Goal: Book appointment/travel/reservation

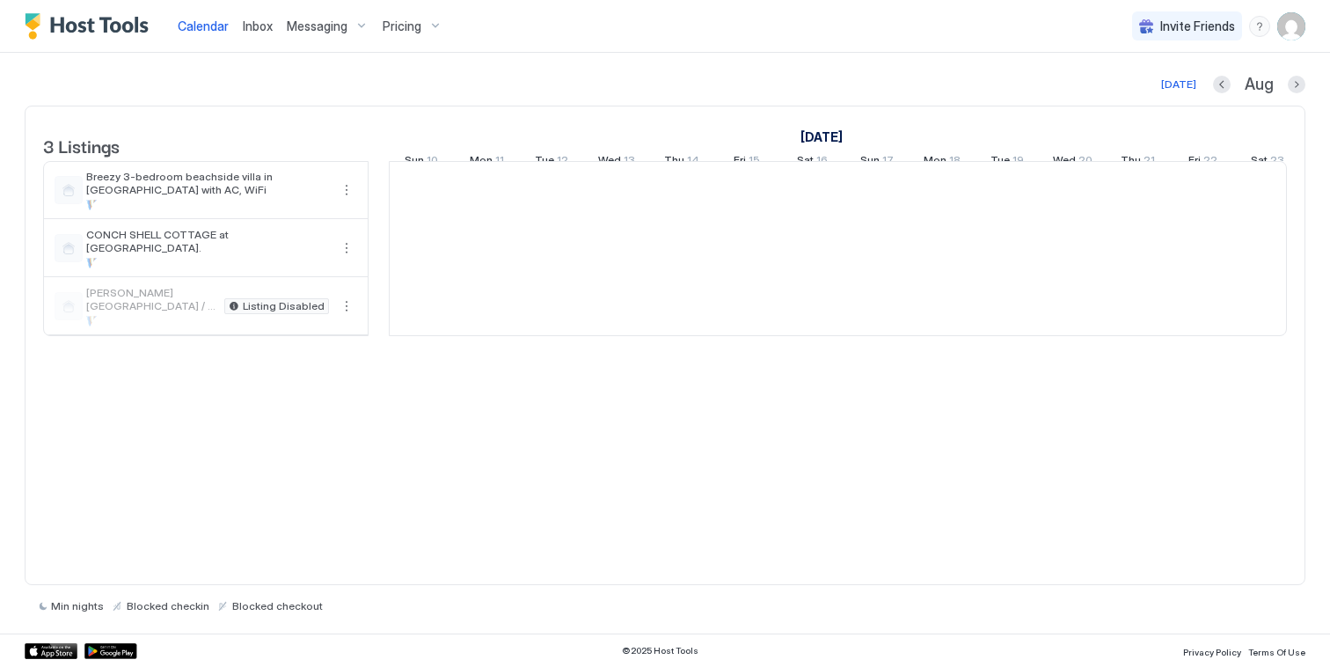
scroll to position [0, 978]
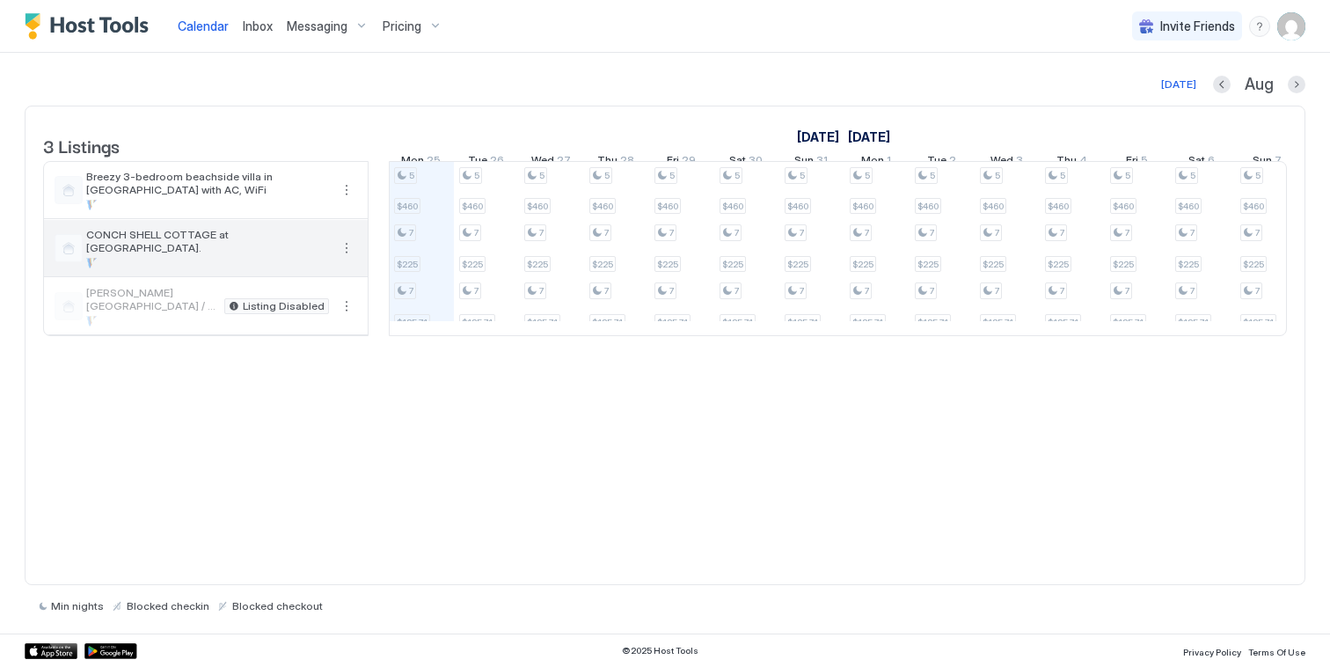
click at [267, 268] on div at bounding box center [207, 263] width 243 height 11
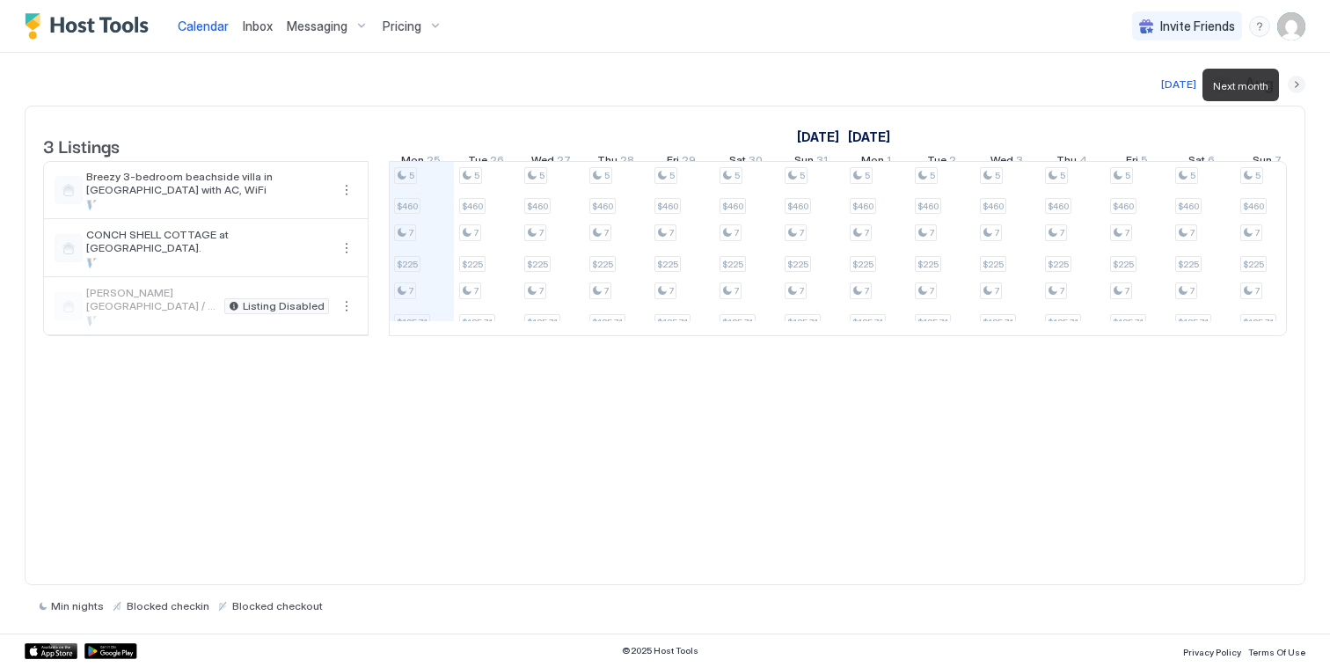
click at [1294, 85] on button "Next month" at bounding box center [1297, 85] width 18 height 18
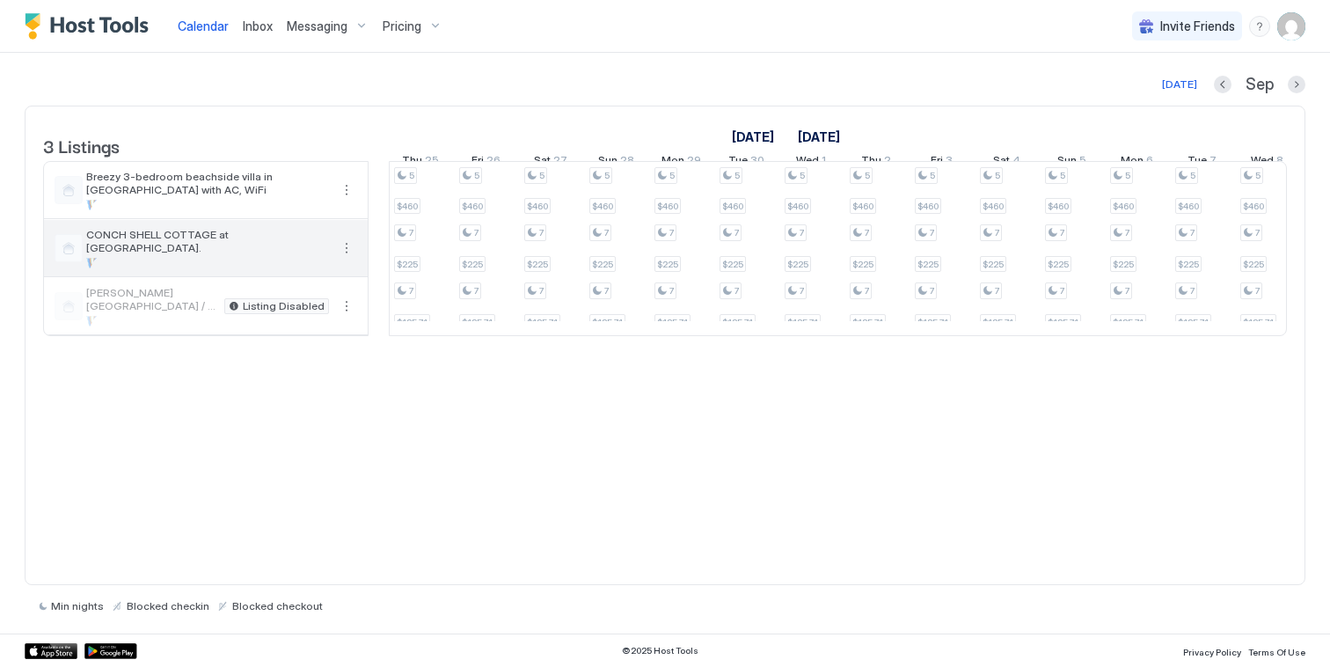
click at [136, 254] on span "CONCH SHELL COTTAGE at [GEOGRAPHIC_DATA]." at bounding box center [207, 241] width 243 height 26
click at [114, 254] on span "CONCH SHELL COTTAGE at [GEOGRAPHIC_DATA]." at bounding box center [207, 241] width 243 height 26
click at [211, 254] on span "CONCH SHELL COTTAGE at [GEOGRAPHIC_DATA]." at bounding box center [207, 241] width 243 height 26
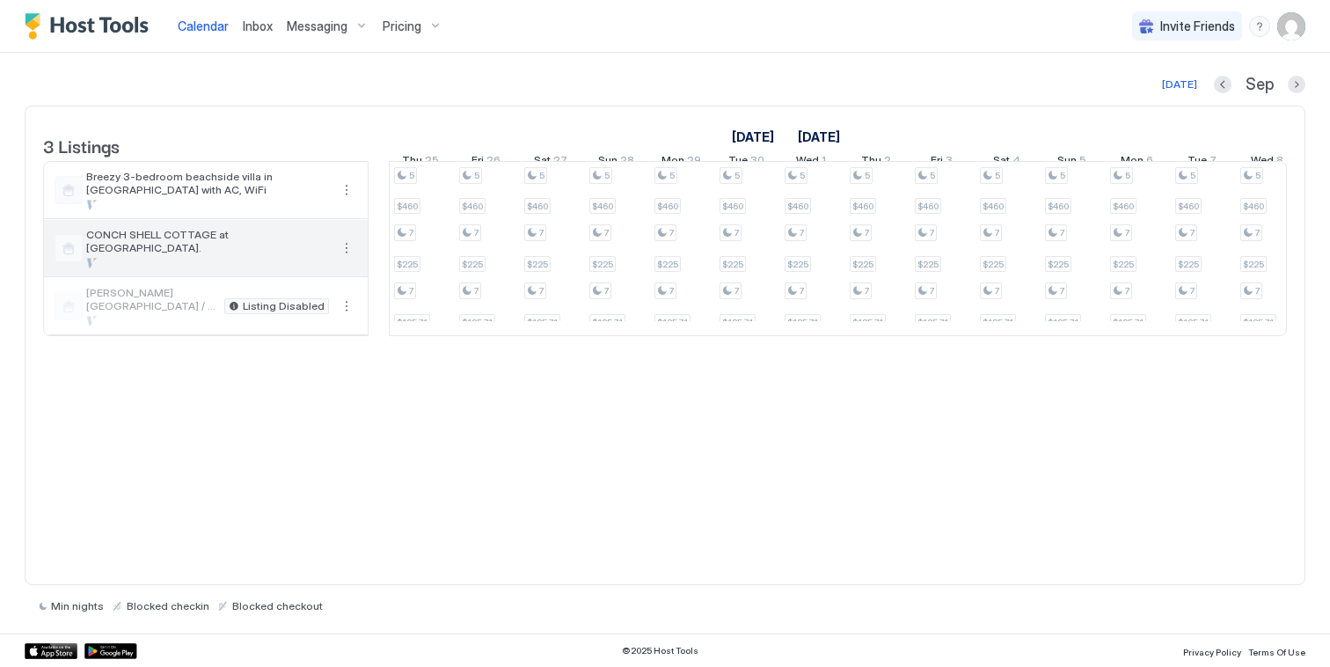
click at [277, 268] on div at bounding box center [207, 263] width 243 height 11
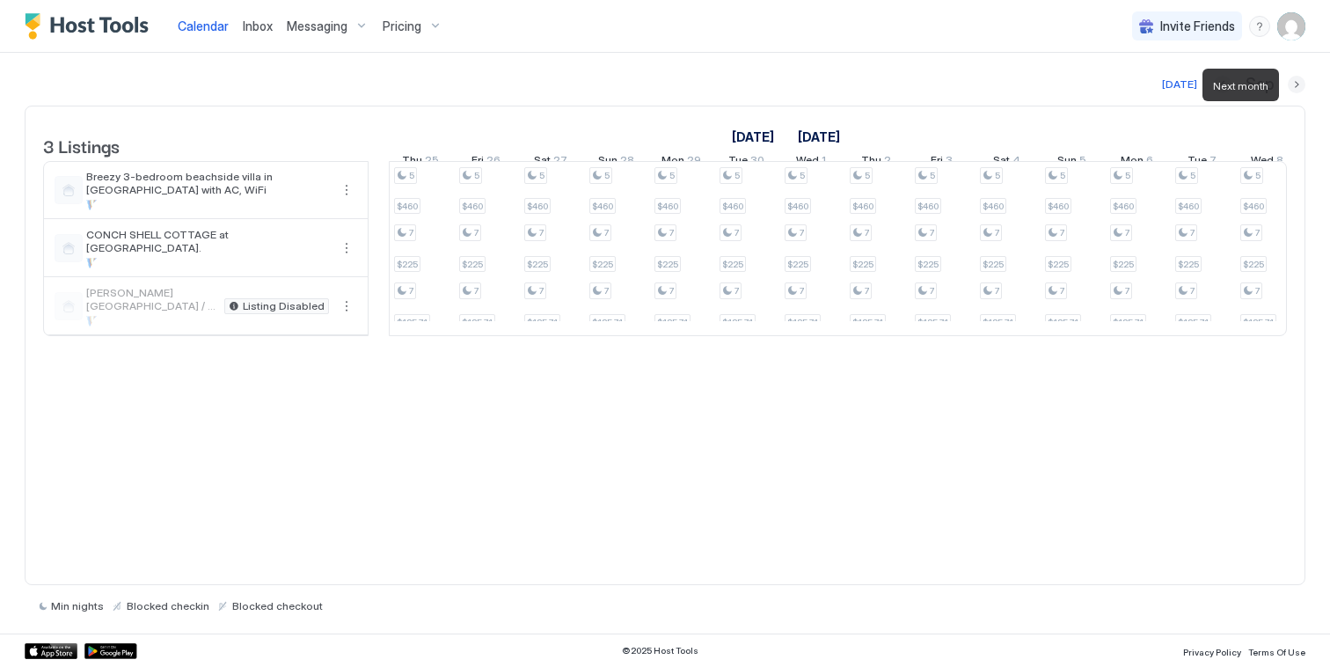
click at [1294, 81] on button "Next month" at bounding box center [1297, 85] width 18 height 18
click at [1293, 81] on button "Next month" at bounding box center [1297, 85] width 18 height 18
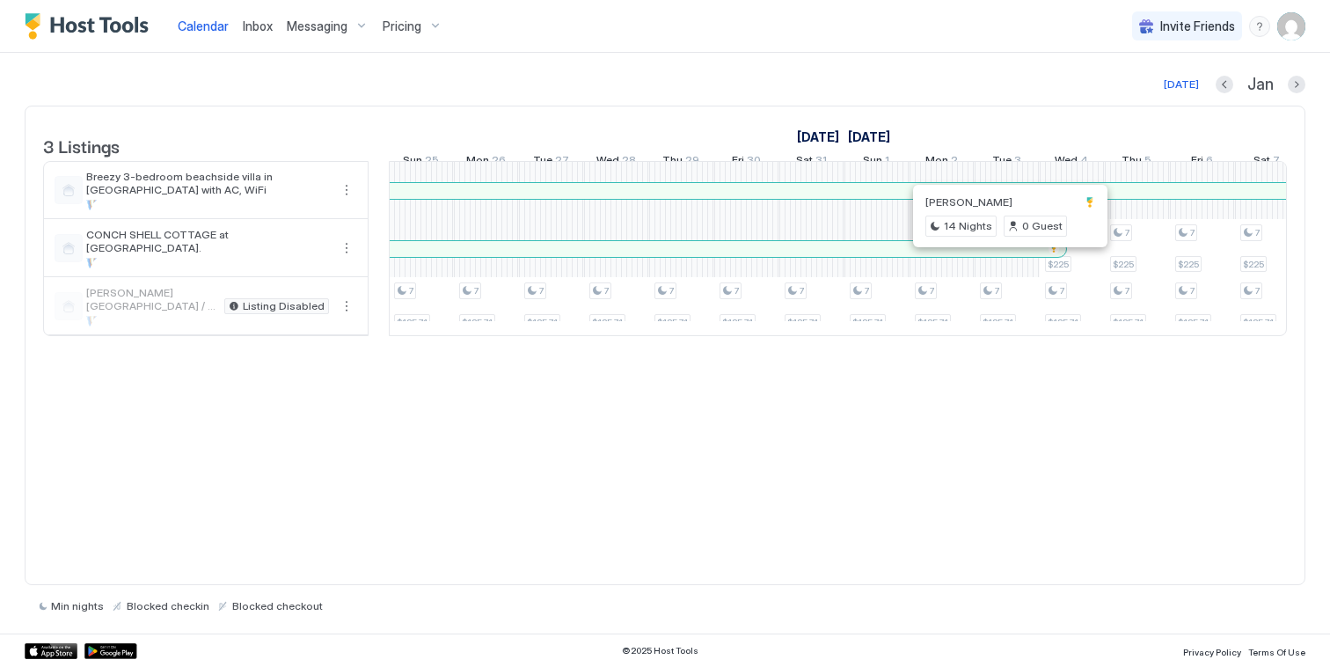
click at [1085, 204] on div at bounding box center [1090, 202] width 11 height 11
click at [1035, 256] on div at bounding box center [1035, 249] width 14 height 14
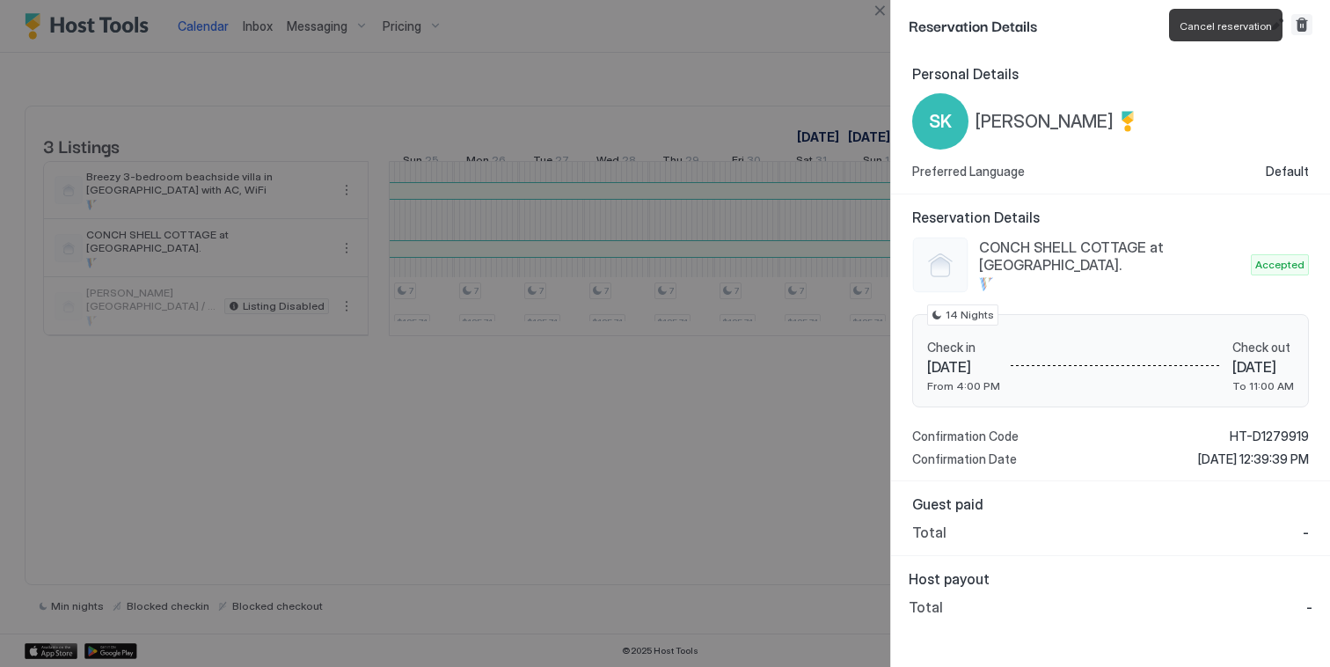
click at [1305, 26] on button "Cancel reservation" at bounding box center [1302, 24] width 21 height 21
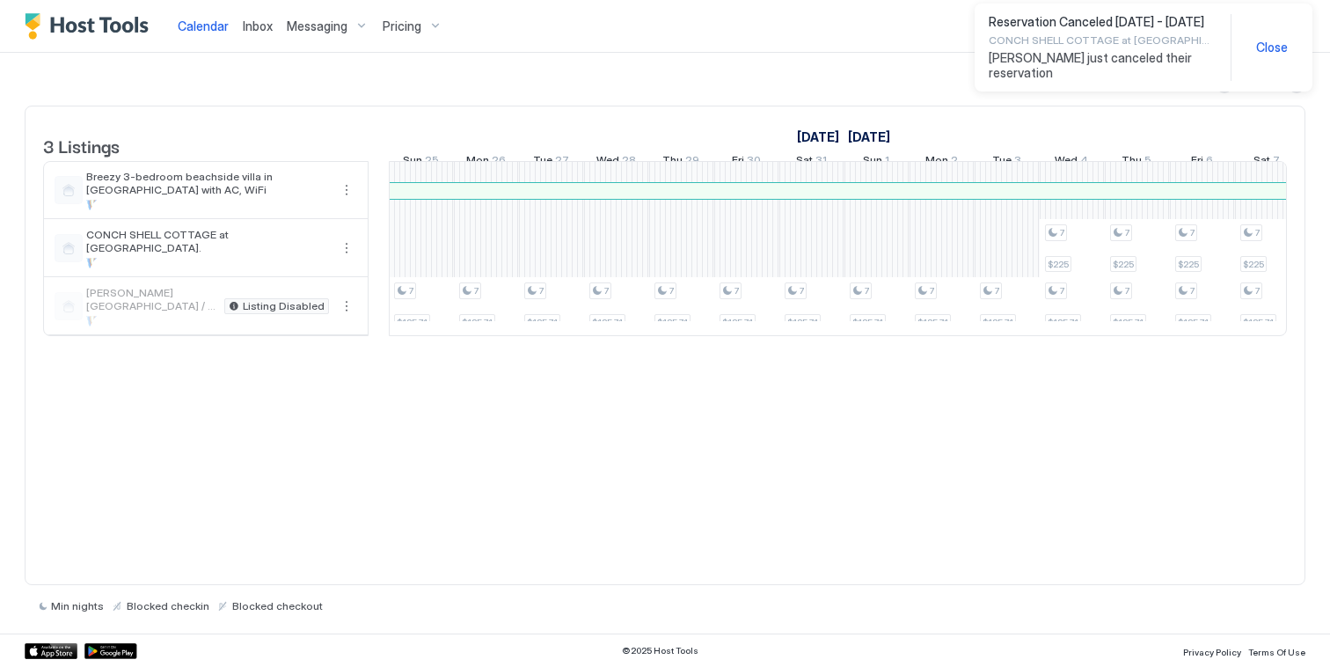
click at [530, 409] on div "3 Listings [DATE] [DATE] [DATE] Sat 10 Sun 11 Mon 12 Tue 13 Wed 14 Thu 15 Fri 1…" at bounding box center [665, 346] width 1281 height 480
